Goal: Information Seeking & Learning: Learn about a topic

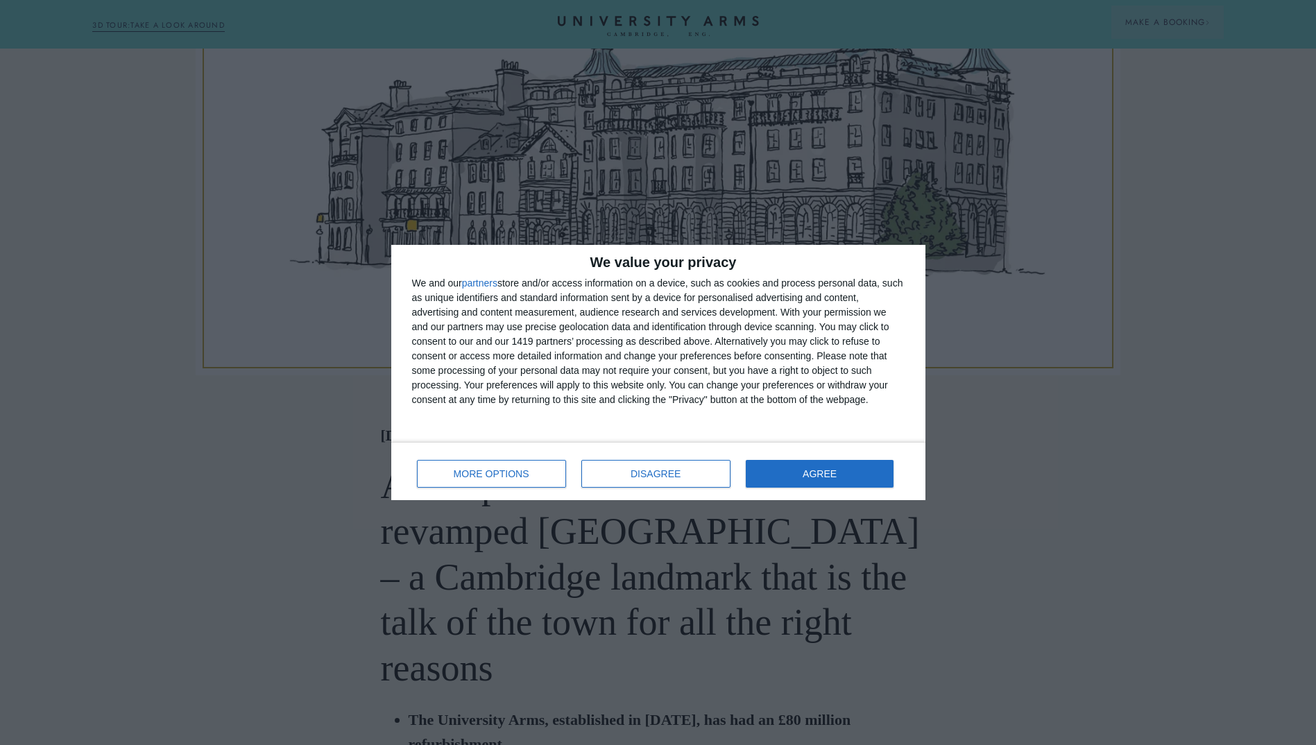
scroll to position [624, 0]
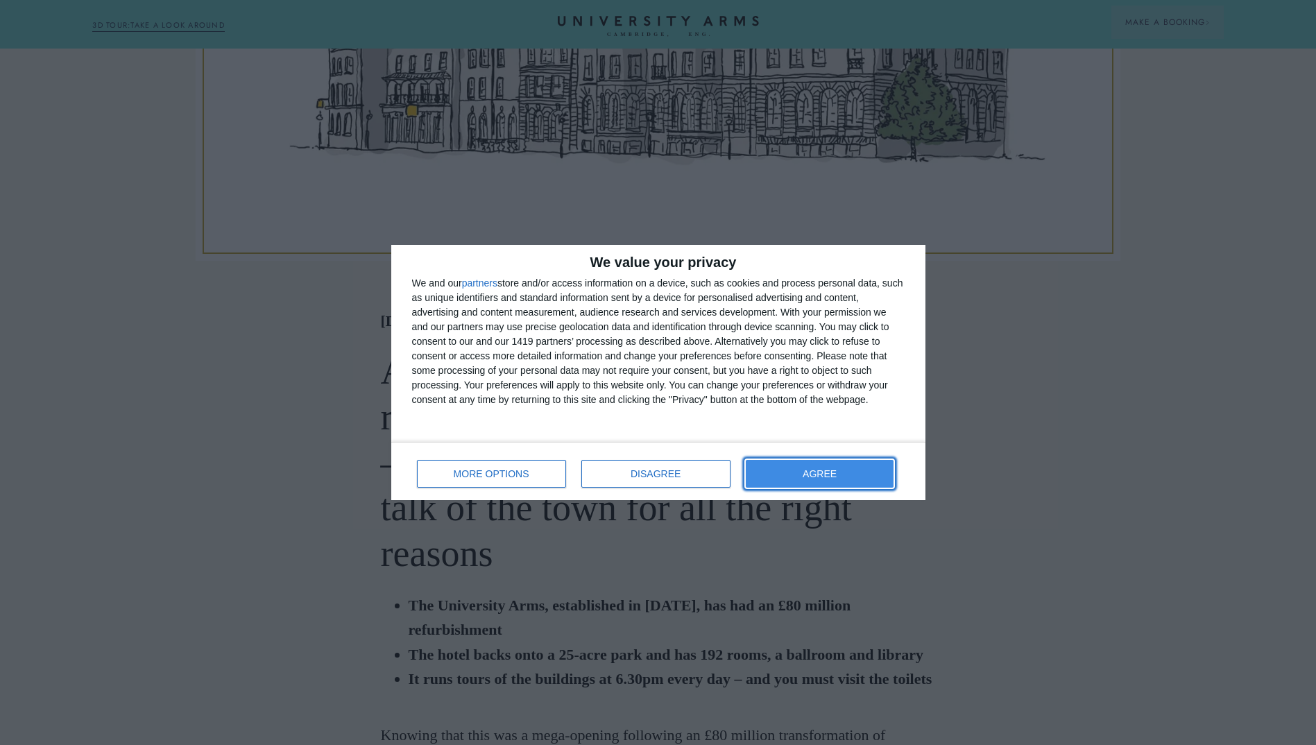
click at [819, 474] on span "AGREE" at bounding box center [820, 474] width 34 height 10
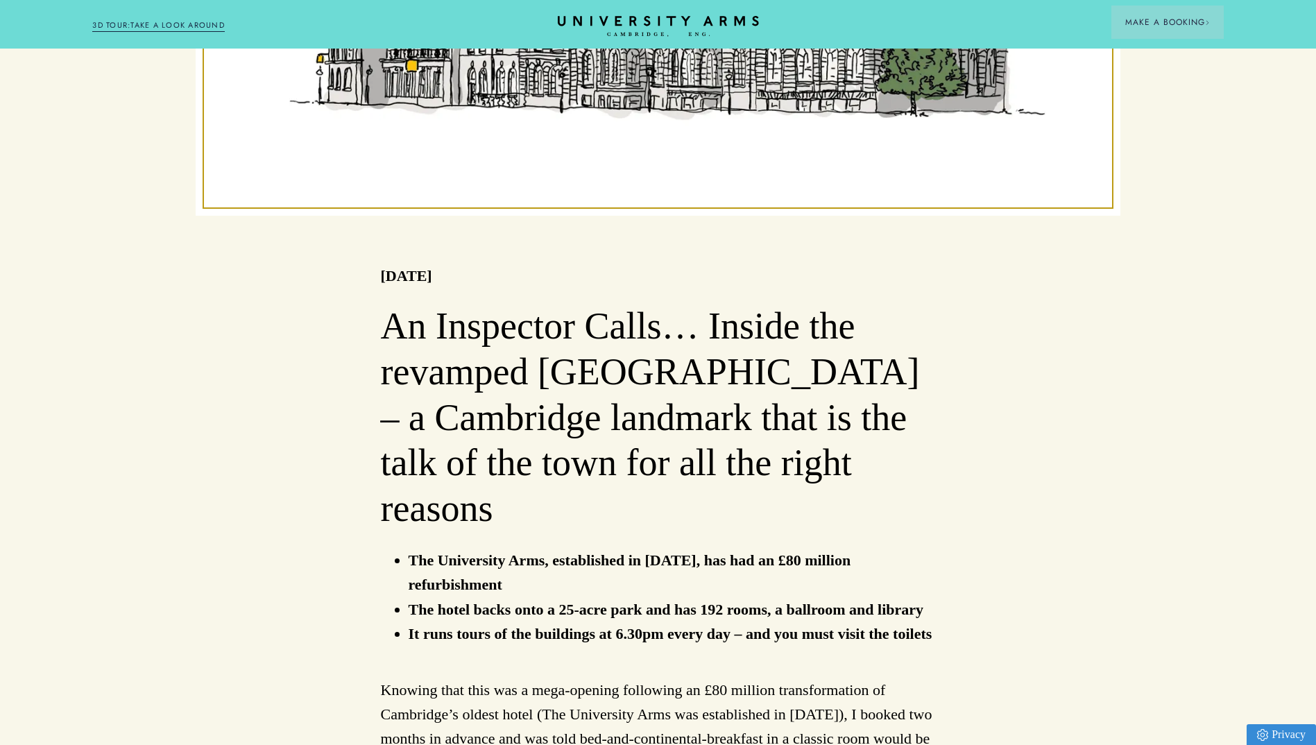
scroll to position [694, 0]
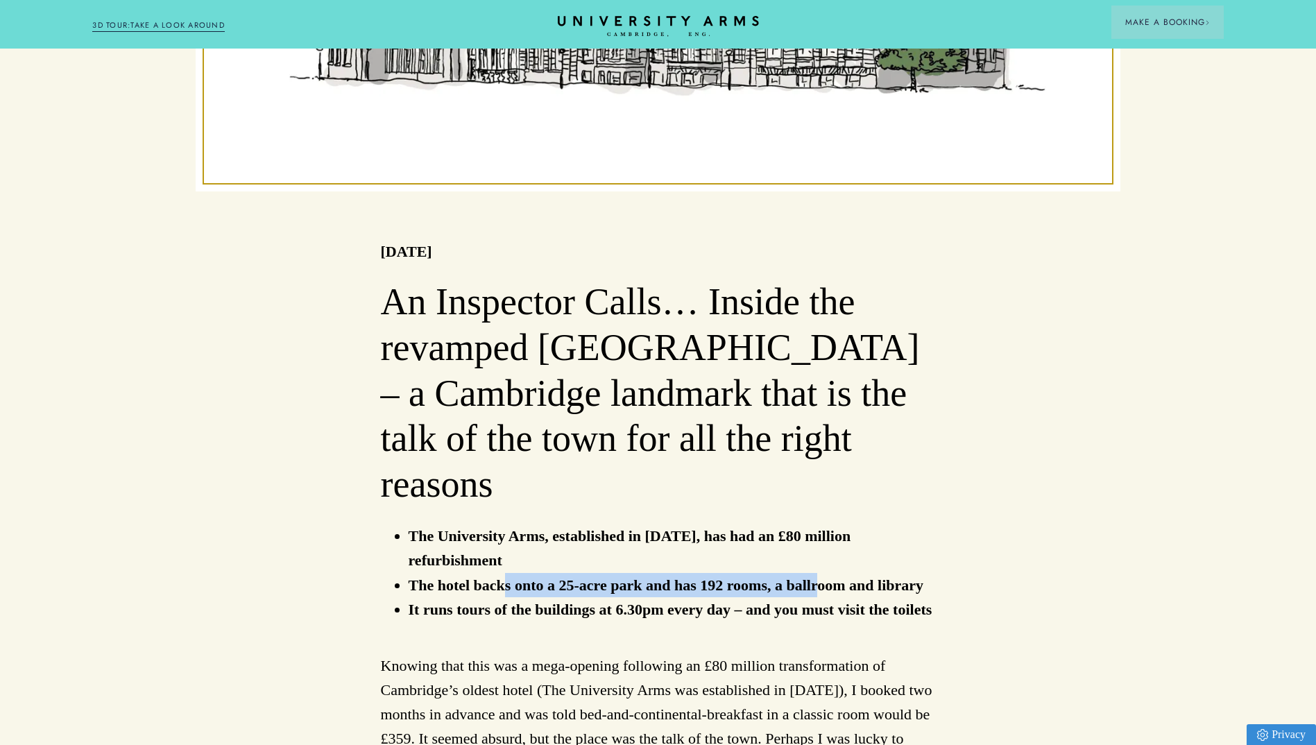
drag, startPoint x: 502, startPoint y: 516, endPoint x: 818, endPoint y: 514, distance: 315.6
click at [818, 576] on strong "The hotel backs onto a 25-acre park and has 192 rooms, a ballroom and library" at bounding box center [666, 584] width 515 height 17
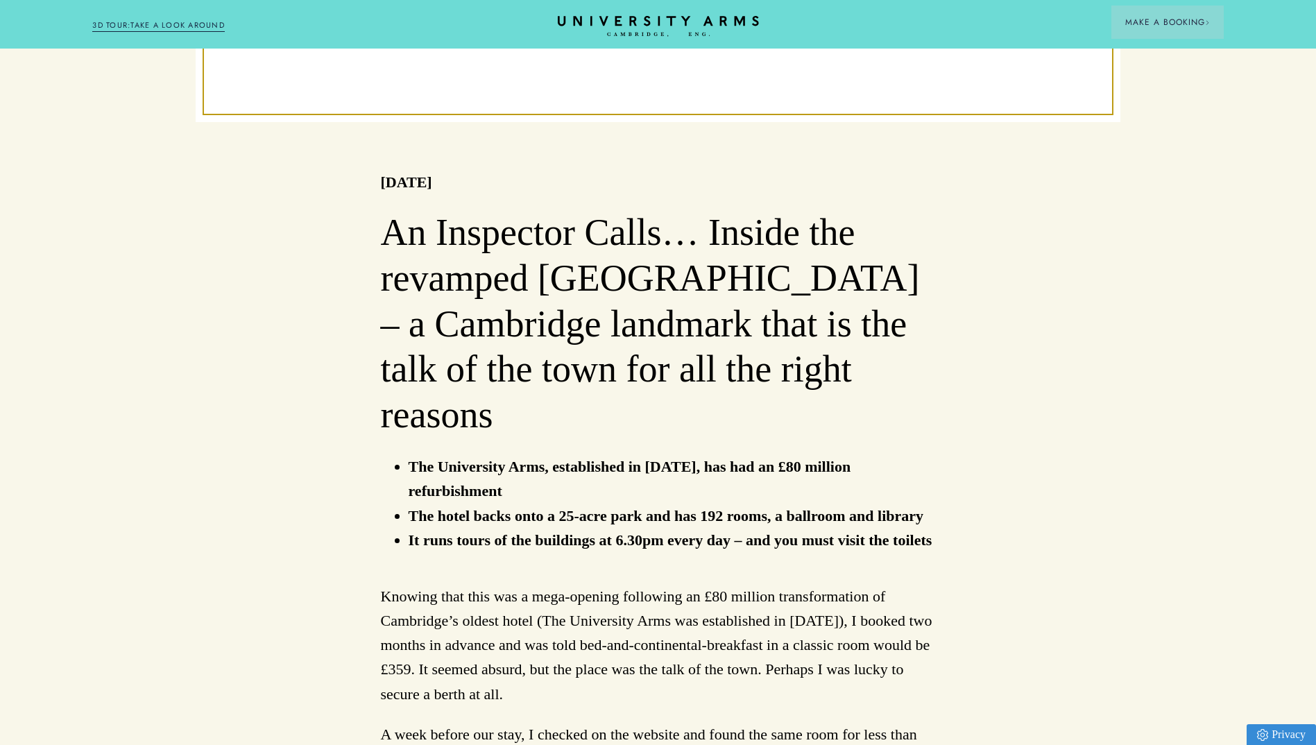
scroll to position [832, 0]
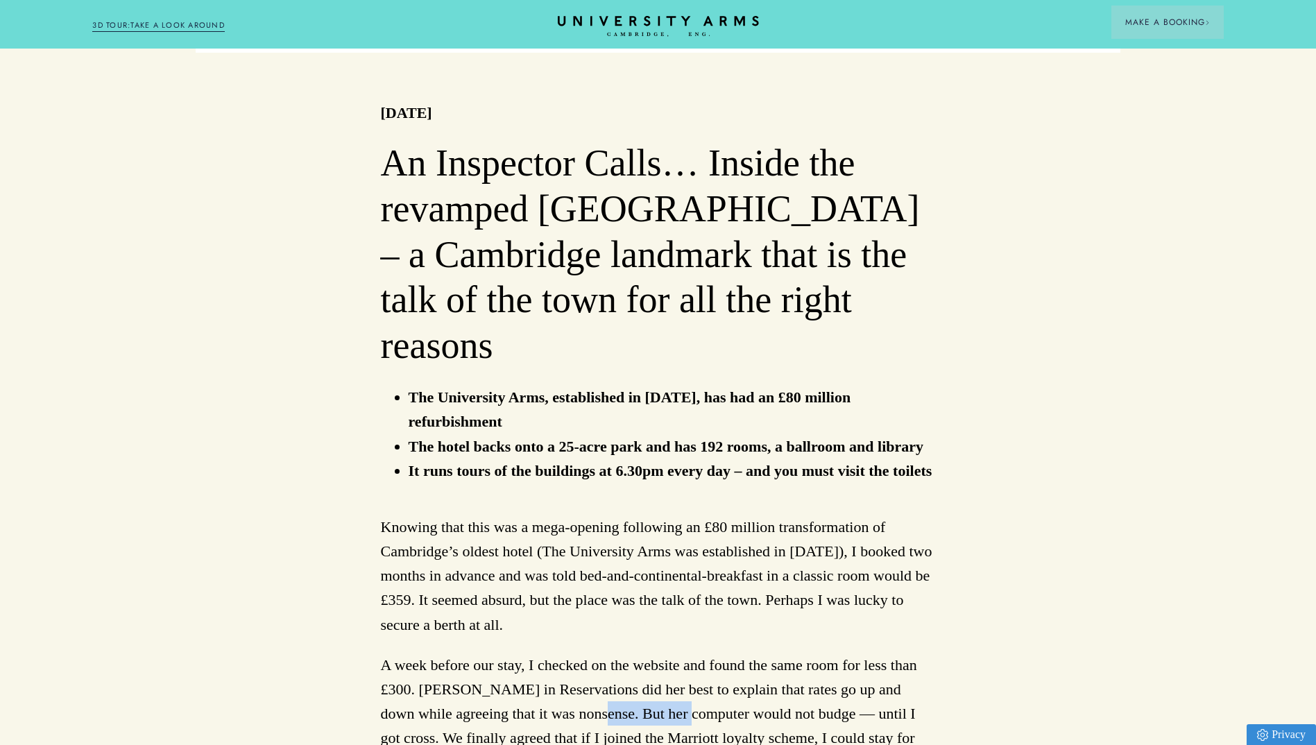
drag, startPoint x: 589, startPoint y: 644, endPoint x: 680, endPoint y: 641, distance: 90.9
click at [680, 653] on p "A week before our stay, I checked on the website and found the same room for le…" at bounding box center [658, 714] width 555 height 122
drag, startPoint x: 692, startPoint y: 640, endPoint x: 757, endPoint y: 644, distance: 65.3
click at [757, 653] on p "A week before our stay, I checked on the website and found the same room for le…" at bounding box center [658, 714] width 555 height 122
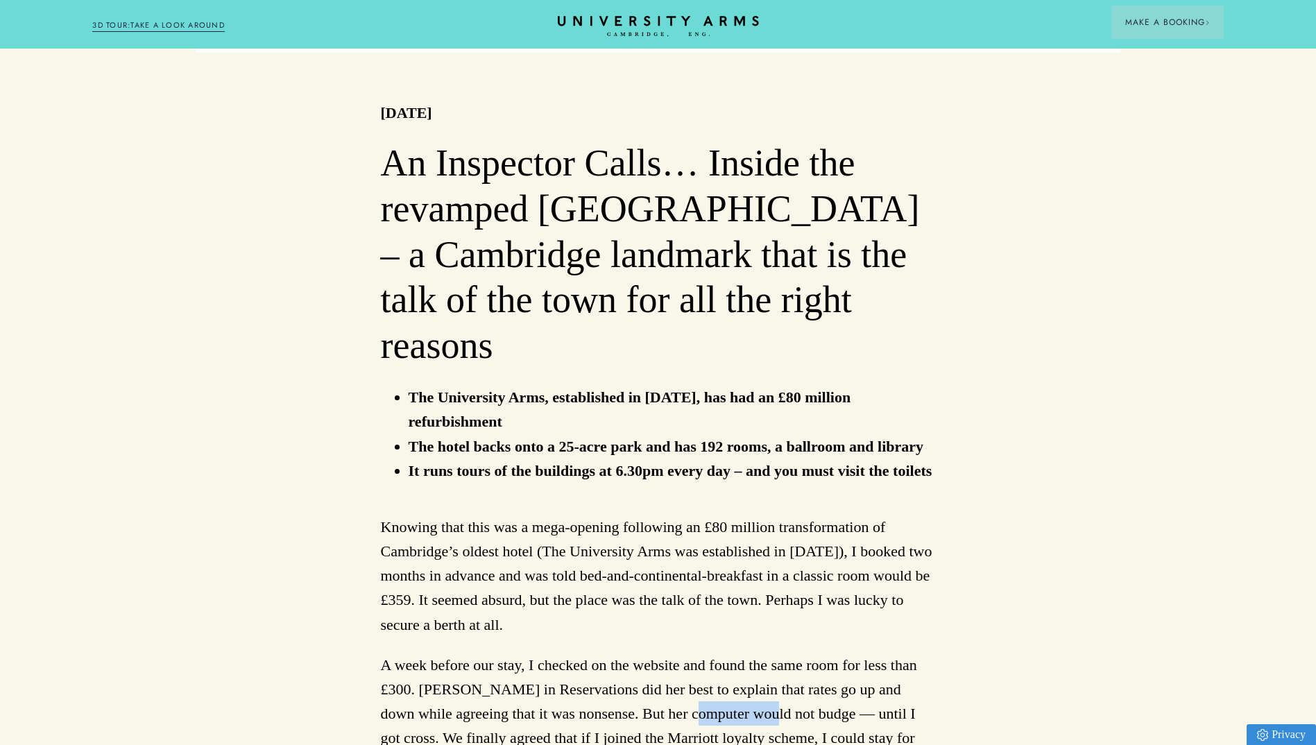
click at [757, 653] on p "A week before our stay, I checked on the website and found the same room for le…" at bounding box center [658, 714] width 555 height 122
drag, startPoint x: 468, startPoint y: 667, endPoint x: 709, endPoint y: 665, distance: 241.4
click at [709, 665] on p "A week before our stay, I checked on the website and found the same room for le…" at bounding box center [658, 714] width 555 height 122
drag, startPoint x: 709, startPoint y: 665, endPoint x: 646, endPoint y: 666, distance: 63.1
click at [646, 666] on p "A week before our stay, I checked on the website and found the same room for le…" at bounding box center [658, 714] width 555 height 122
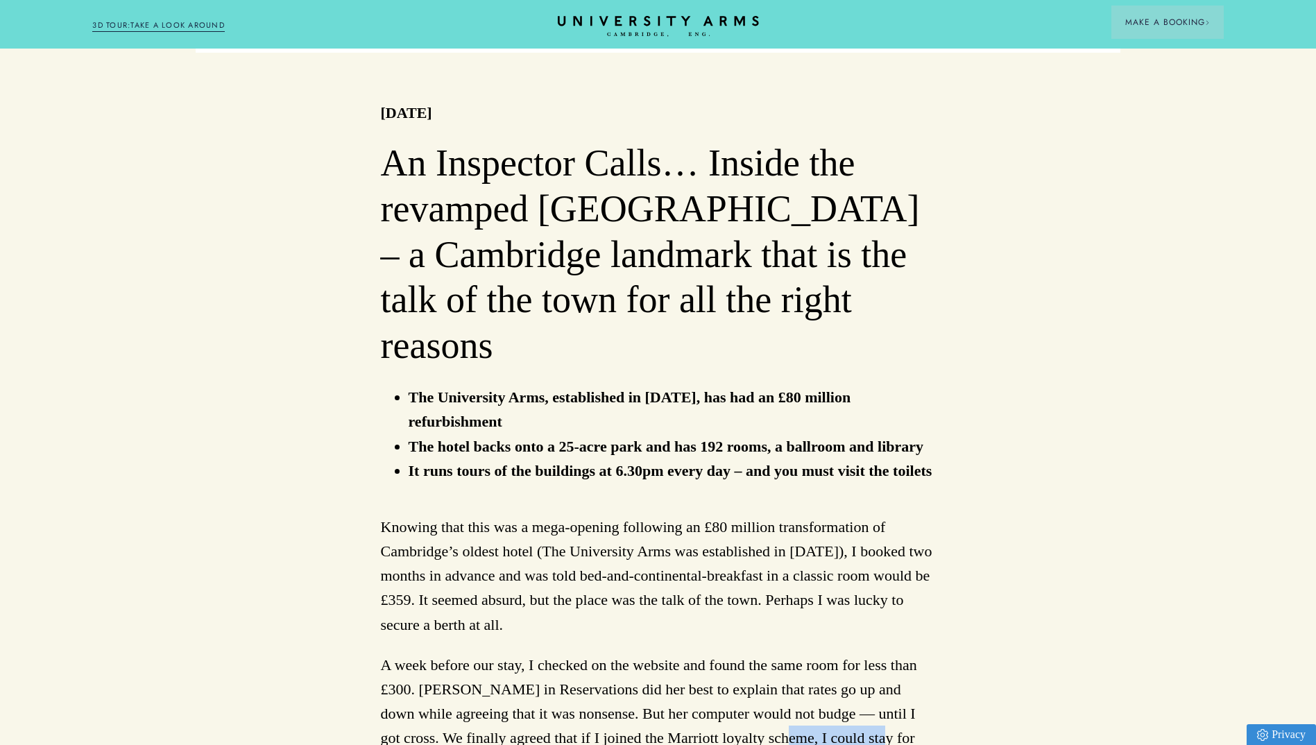
drag, startPoint x: 756, startPoint y: 666, endPoint x: 861, endPoint y: 667, distance: 104.7
click at [861, 667] on p "A week before our stay, I checked on the website and found the same room for le…" at bounding box center [658, 714] width 555 height 122
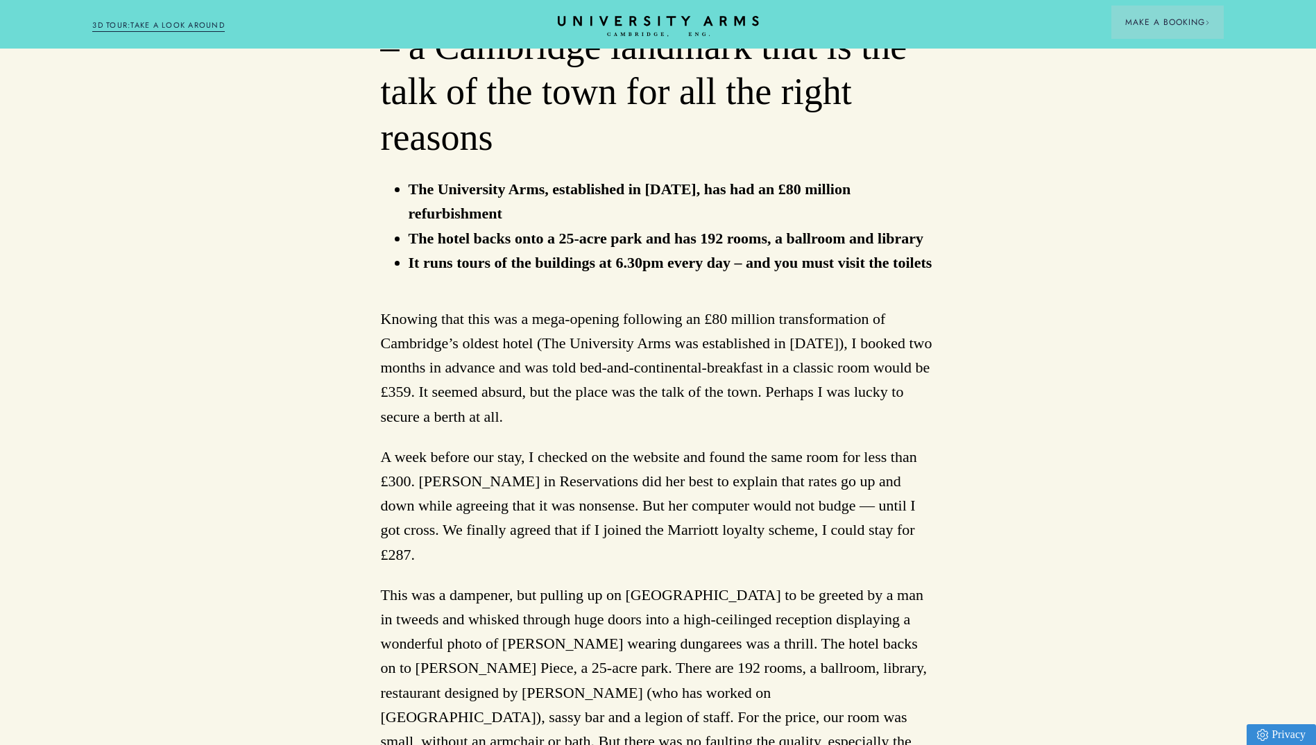
scroll to position [1179, 0]
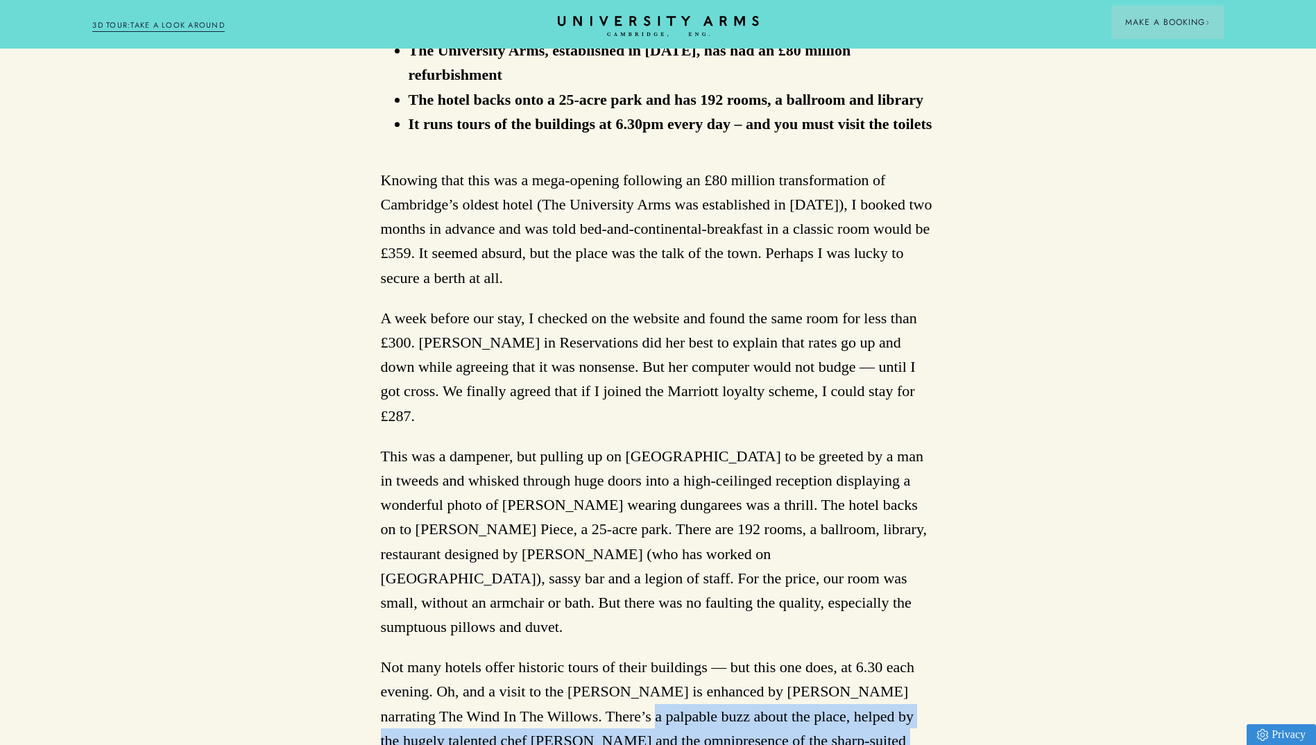
drag, startPoint x: 575, startPoint y: 600, endPoint x: 814, endPoint y: 610, distance: 239.5
click at [814, 655] on p "Not many hotels offer historic tours of their buildings — but this one does, at…" at bounding box center [658, 728] width 555 height 146
drag, startPoint x: 814, startPoint y: 610, endPoint x: 733, endPoint y: 622, distance: 82.0
click at [733, 655] on p "Not many hotels offer historic tours of their buildings — but this one does, at…" at bounding box center [658, 728] width 555 height 146
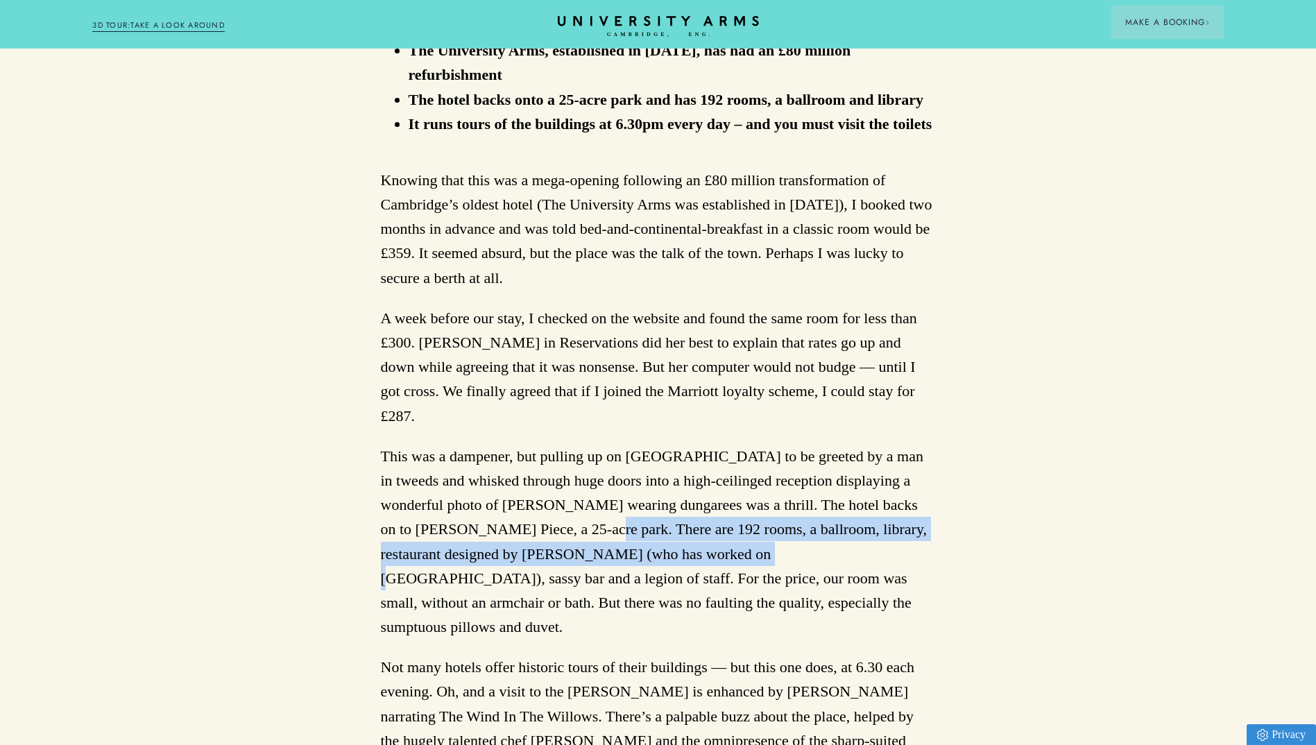
drag, startPoint x: 494, startPoint y: 436, endPoint x: 654, endPoint y: 458, distance: 161.8
click at [654, 458] on p "This was a dampener, but pulling up on [GEOGRAPHIC_DATA] to be greeted by a man…" at bounding box center [658, 542] width 555 height 196
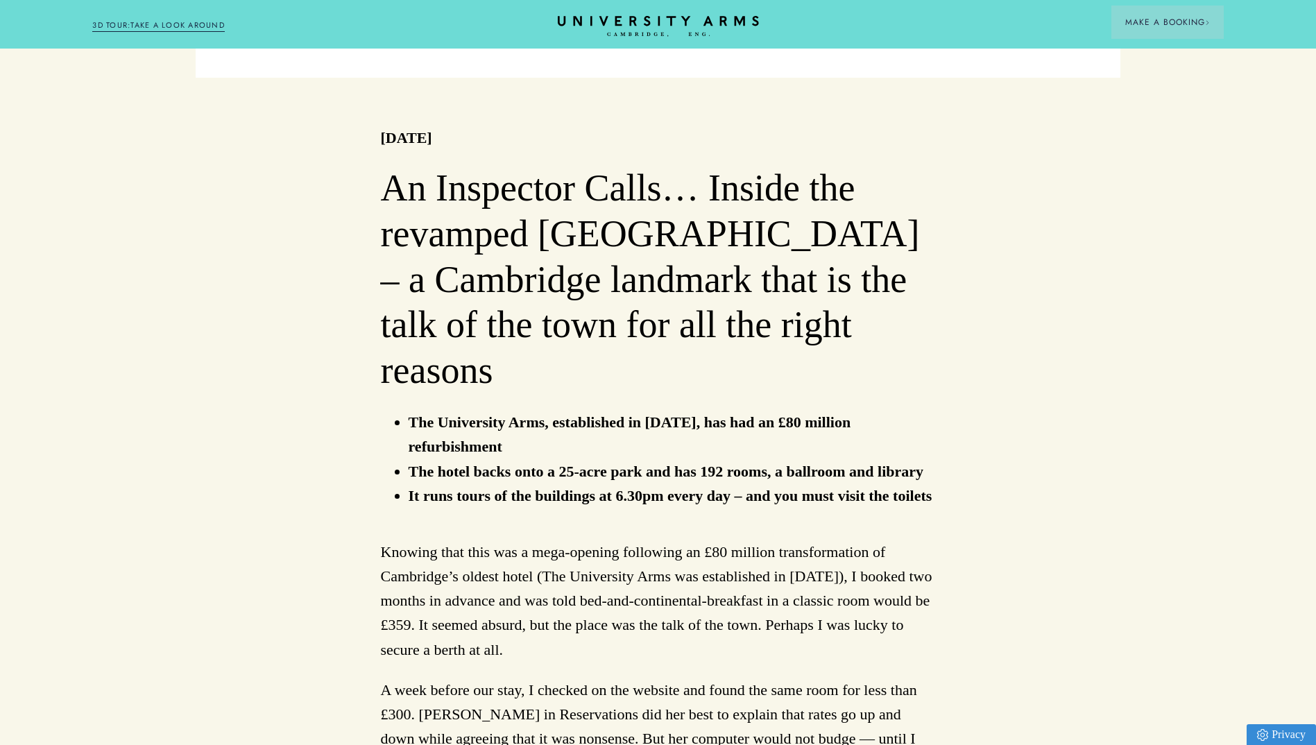
scroll to position [763, 0]
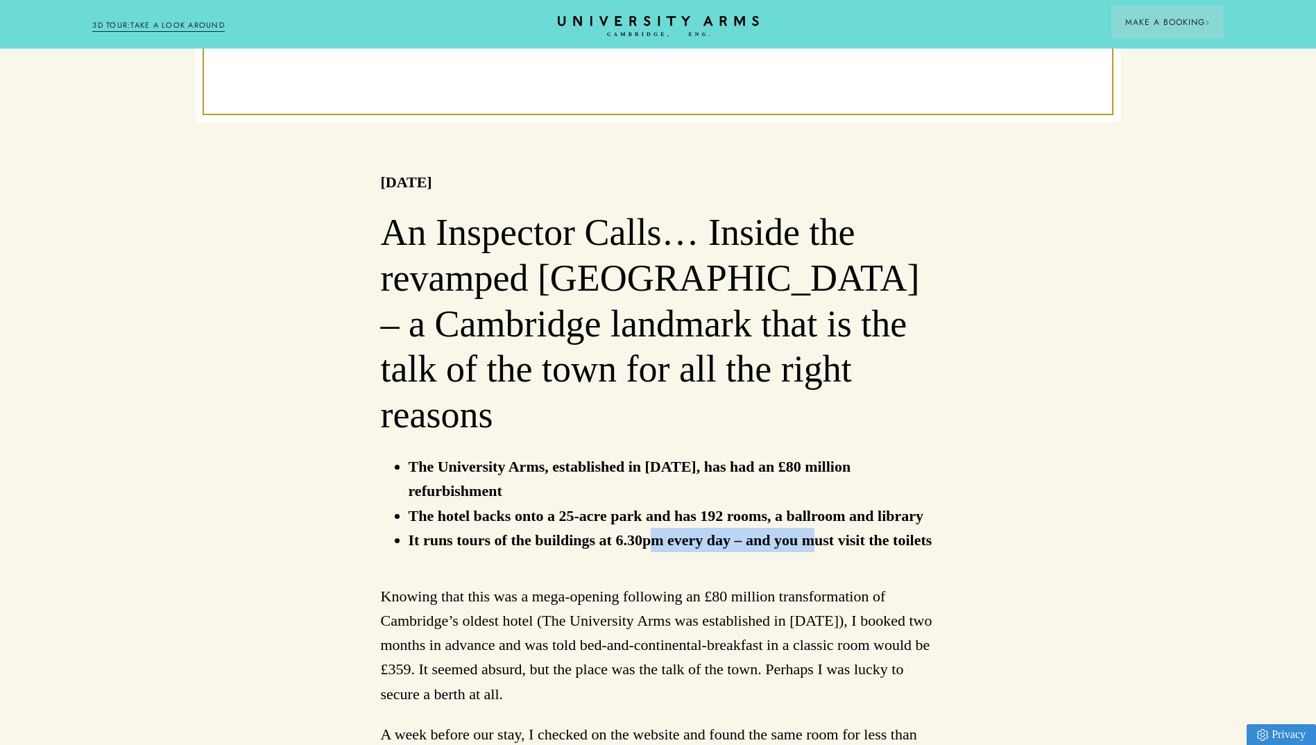
drag, startPoint x: 656, startPoint y: 478, endPoint x: 871, endPoint y: 459, distance: 215.2
click at [871, 528] on li "It runs tours of the buildings at 6.30pm every day – and you must visit the toi…" at bounding box center [672, 540] width 527 height 24
click at [860, 506] on div "An Inspector Calls… Inside the revamped [GEOGRAPHIC_DATA] – a Cambridge landmar…" at bounding box center [658, 714] width 555 height 1008
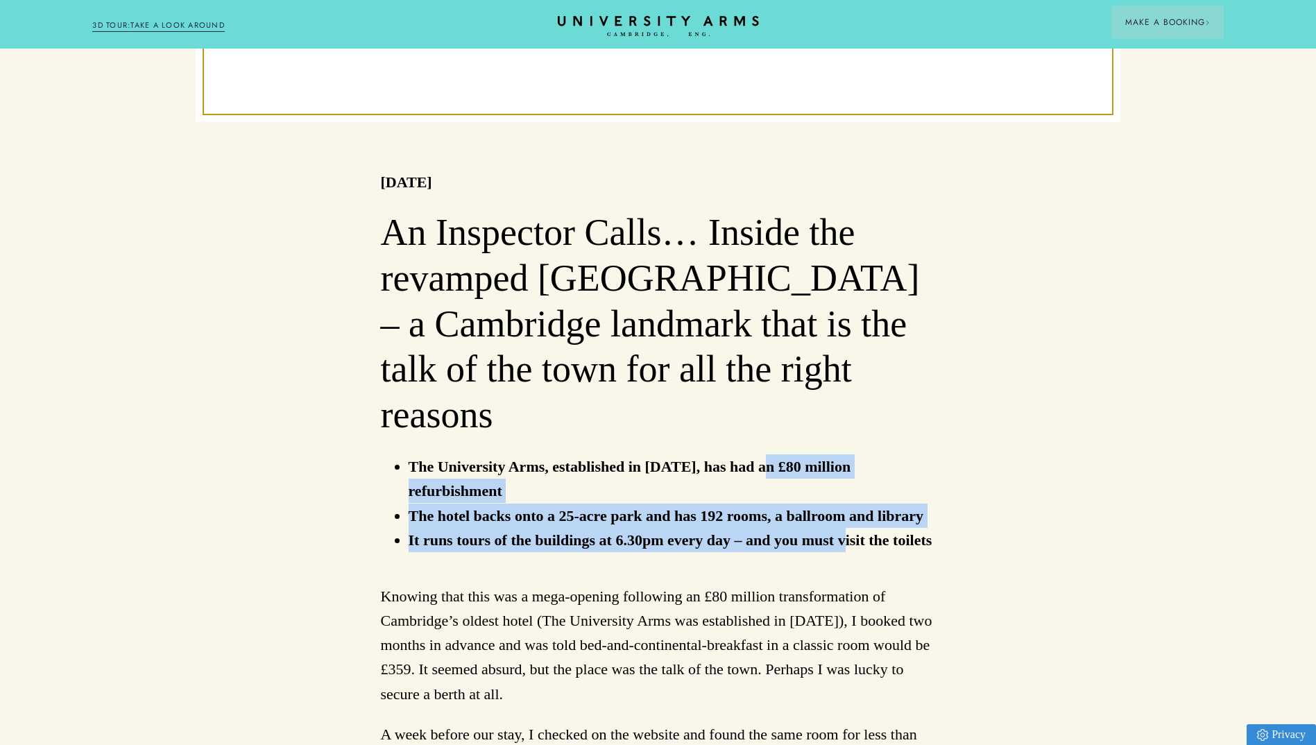
drag, startPoint x: 761, startPoint y: 410, endPoint x: 843, endPoint y: 472, distance: 103.5
click at [843, 472] on ul "The University Arms, established in [DATE], has had an £80 million refurbishmen…" at bounding box center [658, 503] width 555 height 98
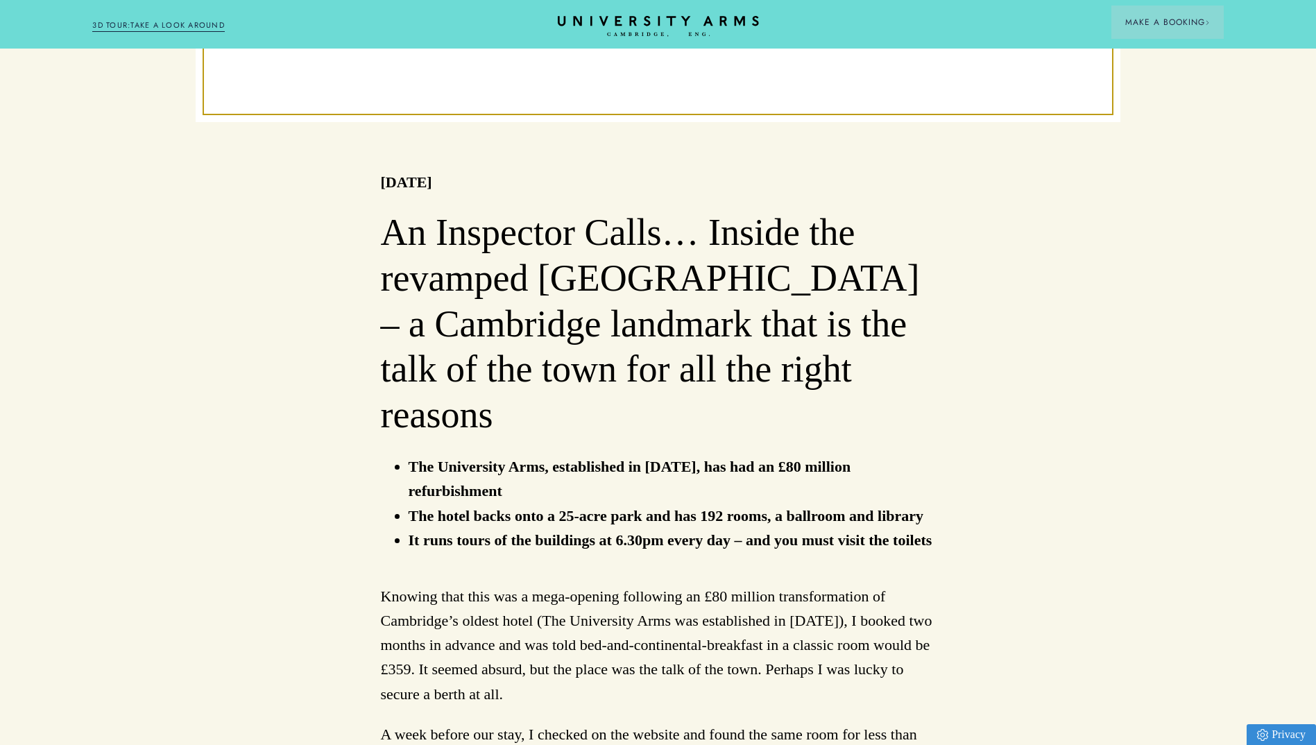
drag, startPoint x: 843, startPoint y: 472, endPoint x: 839, endPoint y: 508, distance: 36.4
click at [846, 502] on div "An Inspector Calls… Inside the revamped [GEOGRAPHIC_DATA] – a Cambridge landmar…" at bounding box center [658, 714] width 555 height 1008
drag, startPoint x: 463, startPoint y: 195, endPoint x: 388, endPoint y: 191, distance: 75.0
click at [388, 191] on div "[DATE] An Inspector Calls… Inside the revamped [GEOGRAPHIC_DATA] – a Cambridge …" at bounding box center [658, 694] width 555 height 1048
drag, startPoint x: 388, startPoint y: 191, endPoint x: 411, endPoint y: 240, distance: 53.7
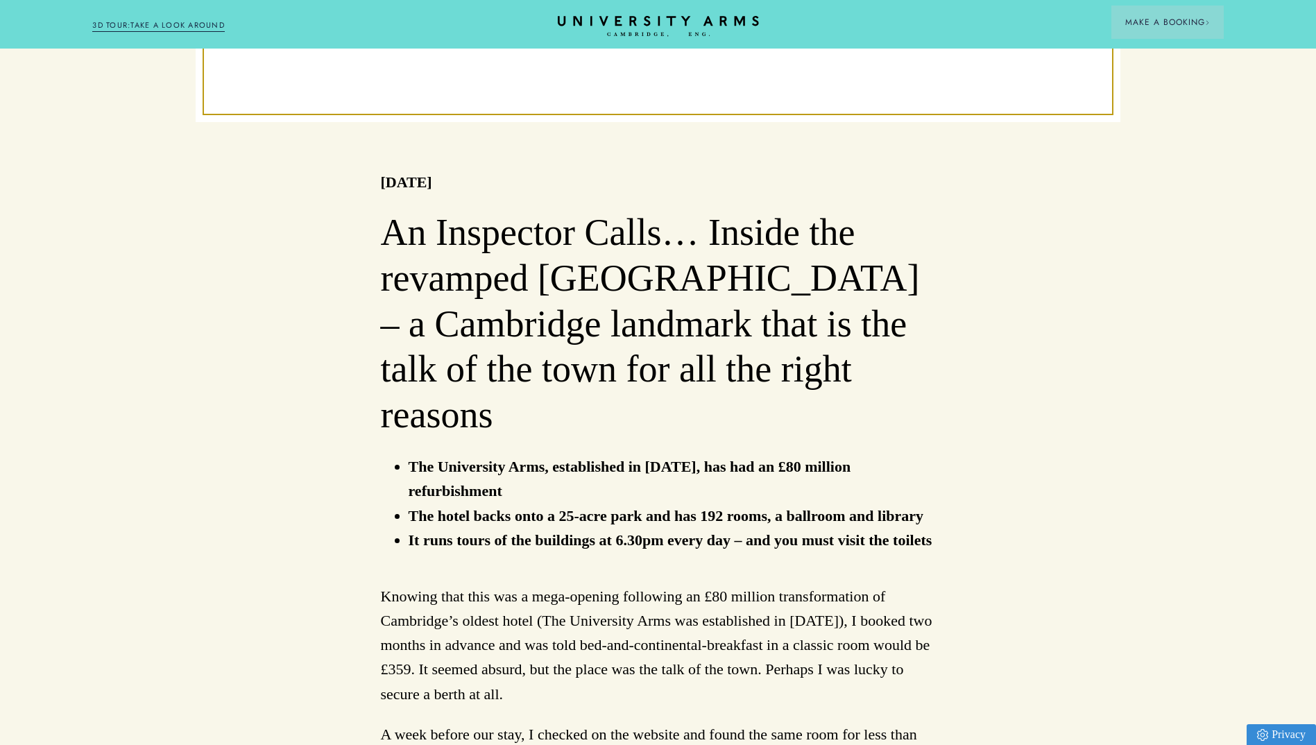
click at [411, 239] on h2 "An Inspector Calls… Inside the revamped [GEOGRAPHIC_DATA] – a Cambridge landmar…" at bounding box center [658, 324] width 555 height 228
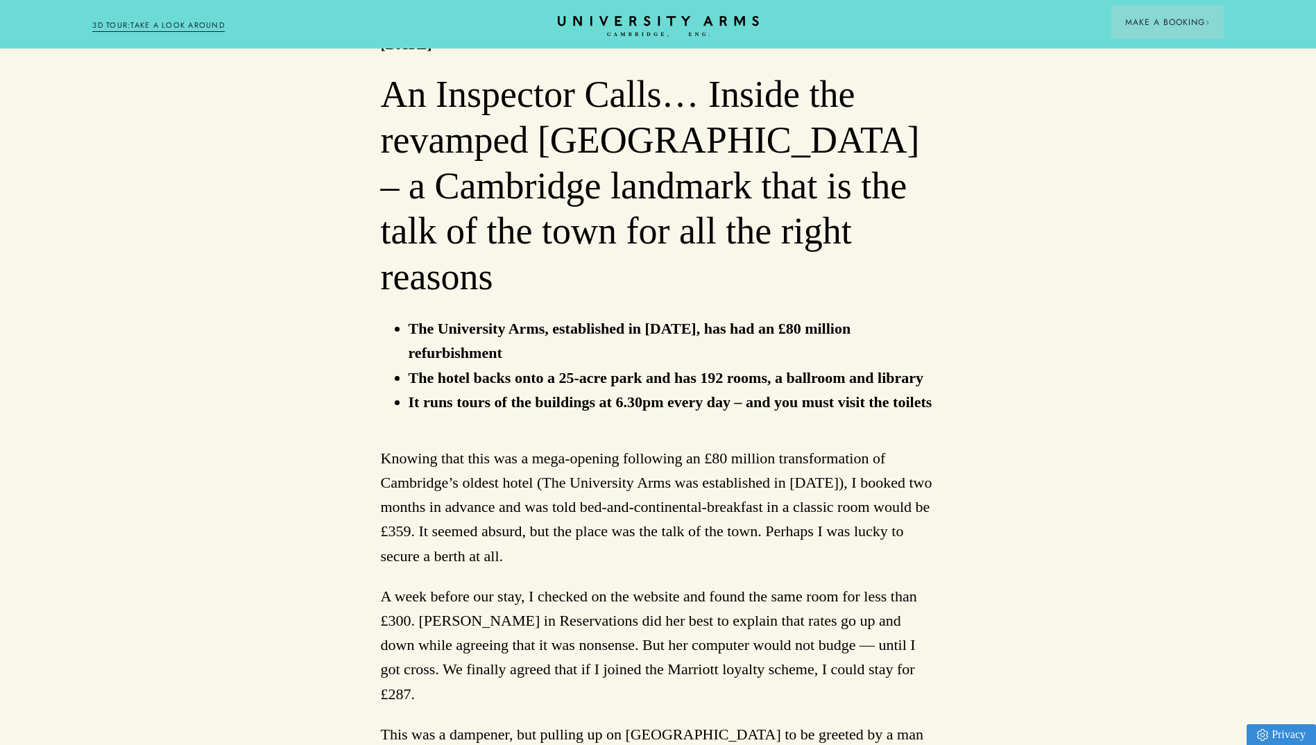
scroll to position [902, 0]
drag, startPoint x: 521, startPoint y: 544, endPoint x: 547, endPoint y: 544, distance: 25.7
click at [547, 583] on p "A week before our stay, I checked on the website and found the same room for le…" at bounding box center [658, 644] width 555 height 122
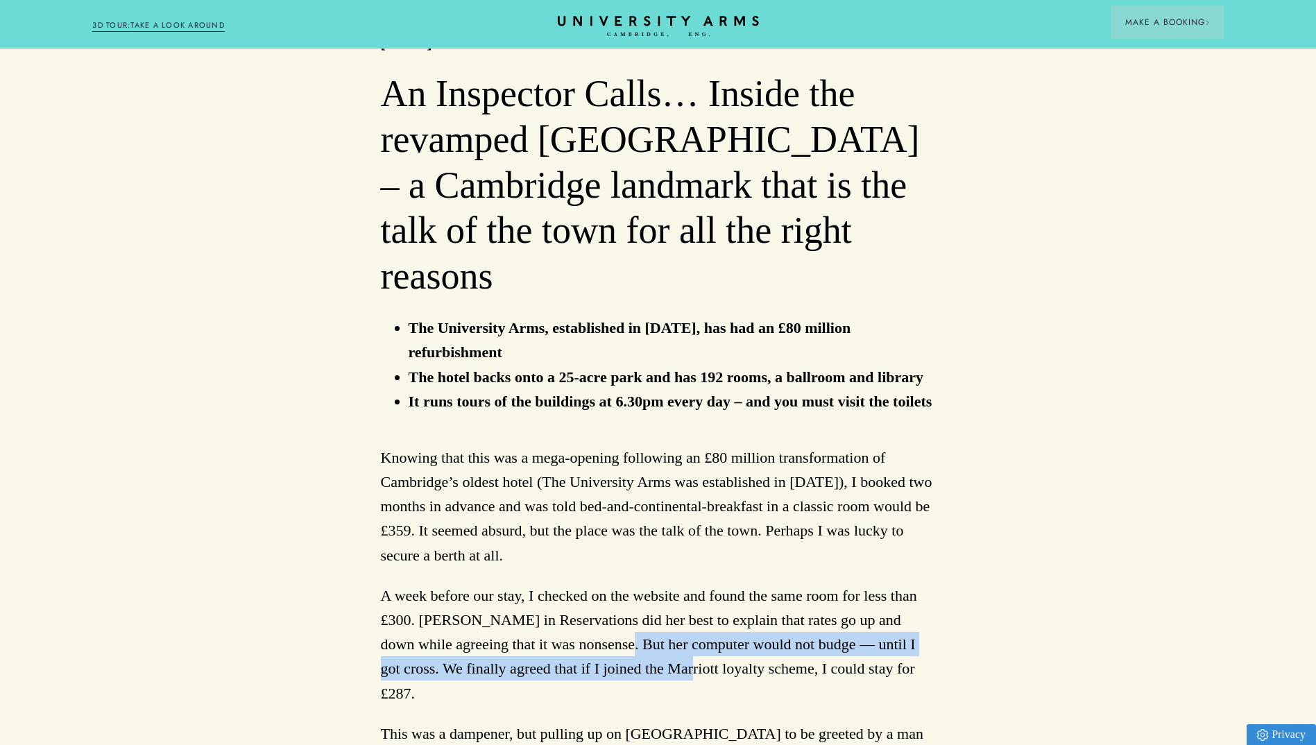
drag, startPoint x: 613, startPoint y: 581, endPoint x: 655, endPoint y: 589, distance: 43.1
click at [655, 589] on p "A week before our stay, I checked on the website and found the same room for le…" at bounding box center [658, 644] width 555 height 122
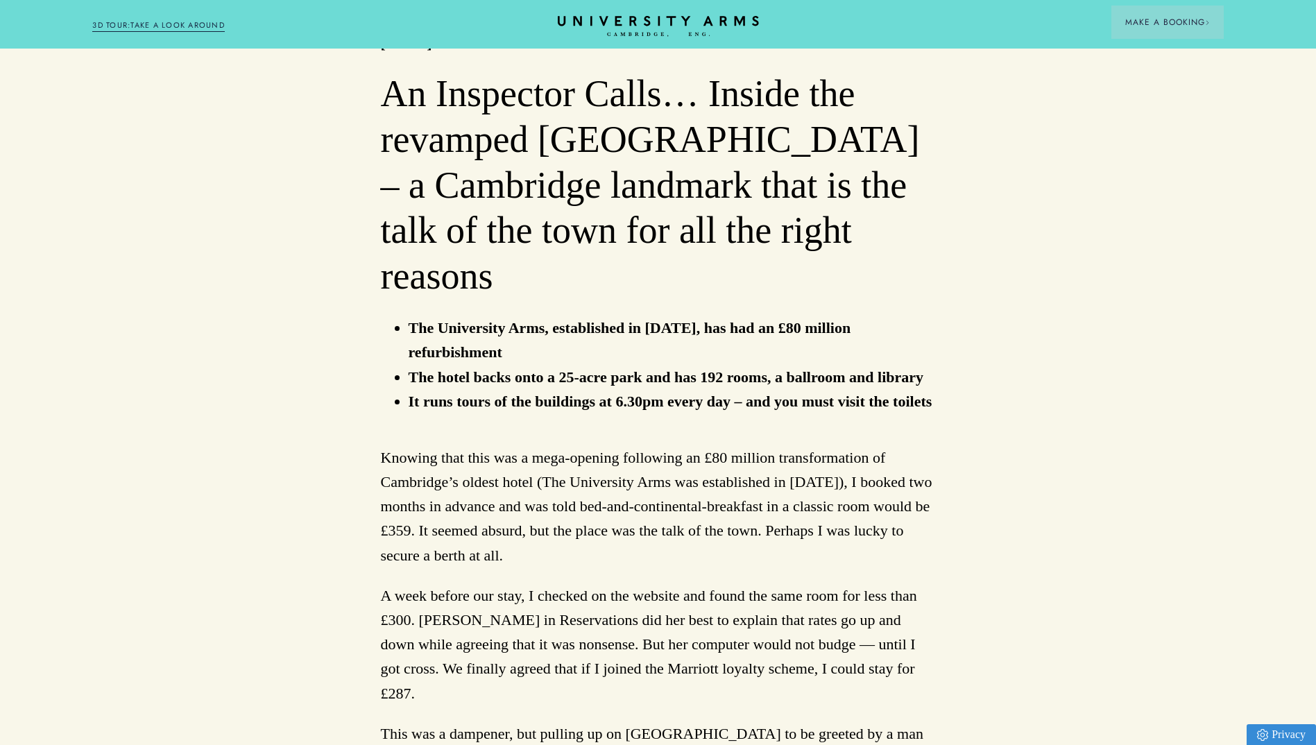
drag, startPoint x: 655, startPoint y: 589, endPoint x: 616, endPoint y: 615, distance: 47.5
click at [616, 615] on div "An Inspector Calls… Inside the revamped [GEOGRAPHIC_DATA] – a Cambridge landmar…" at bounding box center [658, 575] width 555 height 1008
drag, startPoint x: 844, startPoint y: 600, endPoint x: 871, endPoint y: 599, distance: 26.4
click at [871, 599] on p "A week before our stay, I checked on the website and found the same room for le…" at bounding box center [658, 644] width 555 height 122
click at [772, 617] on div "An Inspector Calls… Inside the revamped [GEOGRAPHIC_DATA] – a Cambridge landmar…" at bounding box center [658, 575] width 555 height 1008
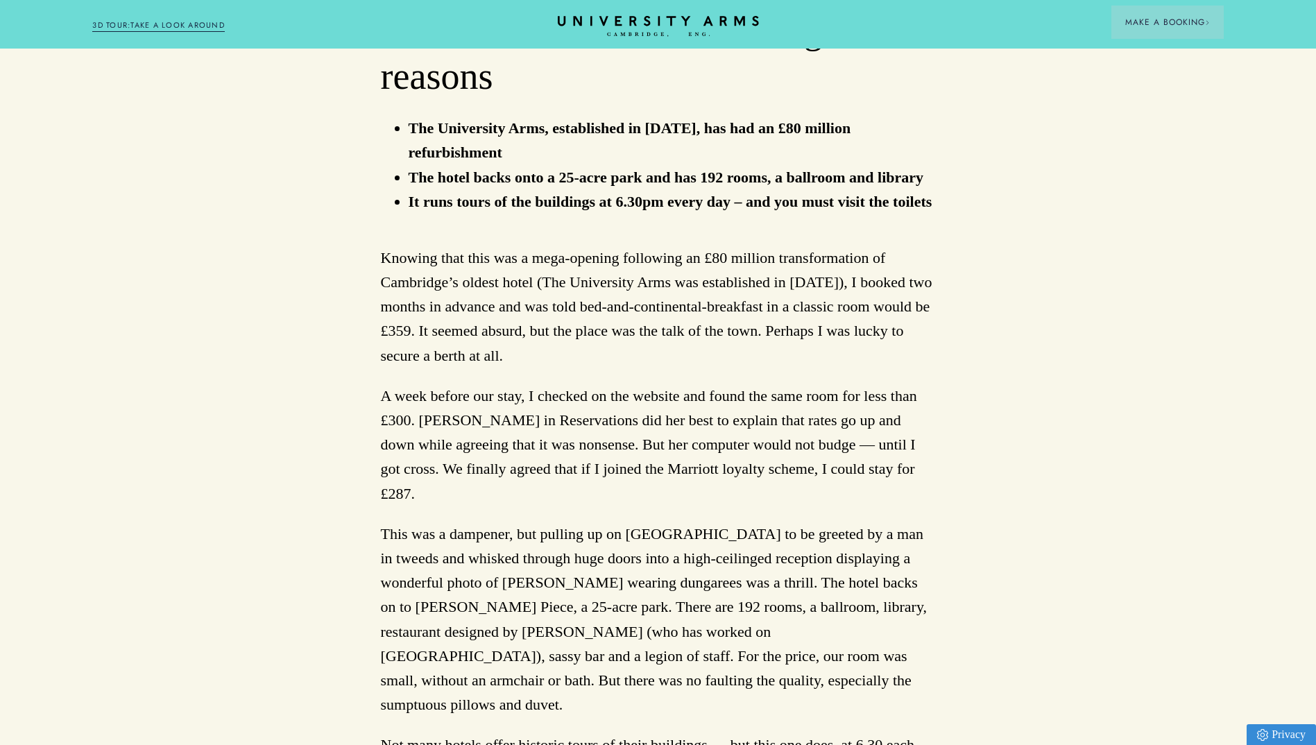
scroll to position [1110, 0]
